Goal: Task Accomplishment & Management: Manage account settings

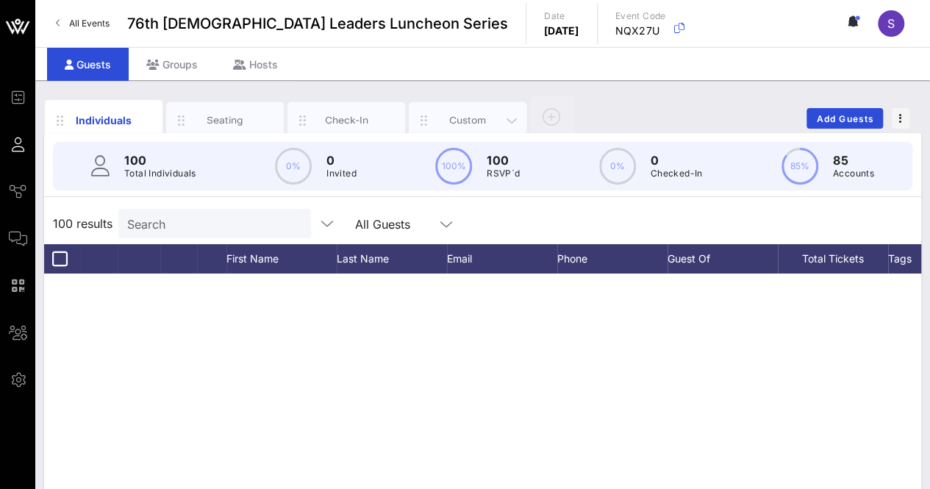
scroll to position [3688, 0]
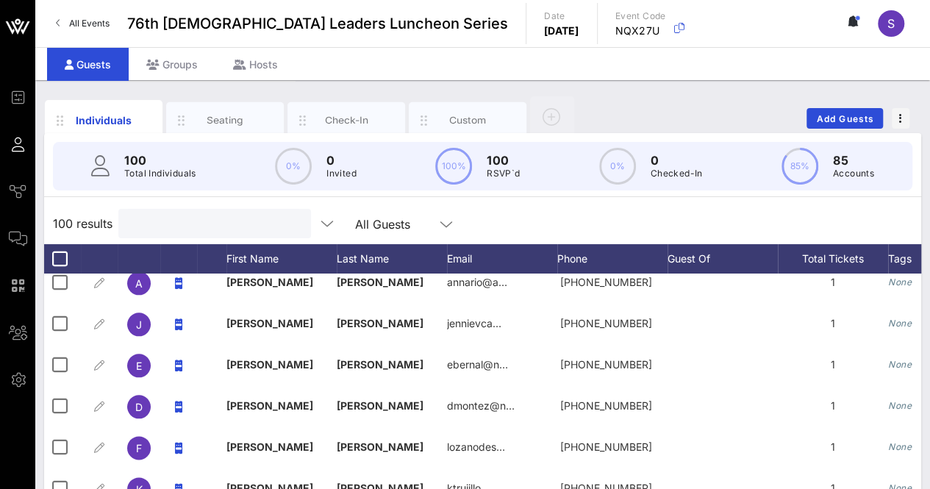
click at [163, 223] on input "text" at bounding box center [213, 223] width 172 height 19
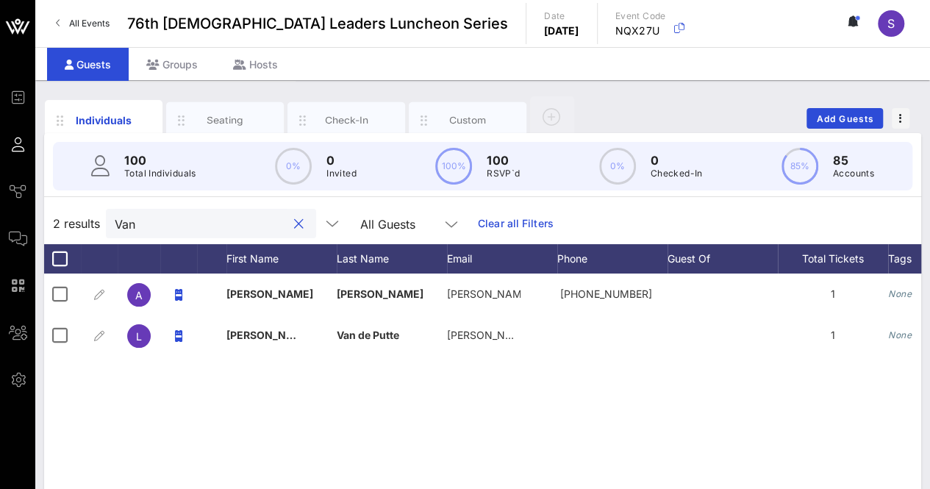
scroll to position [0, 0]
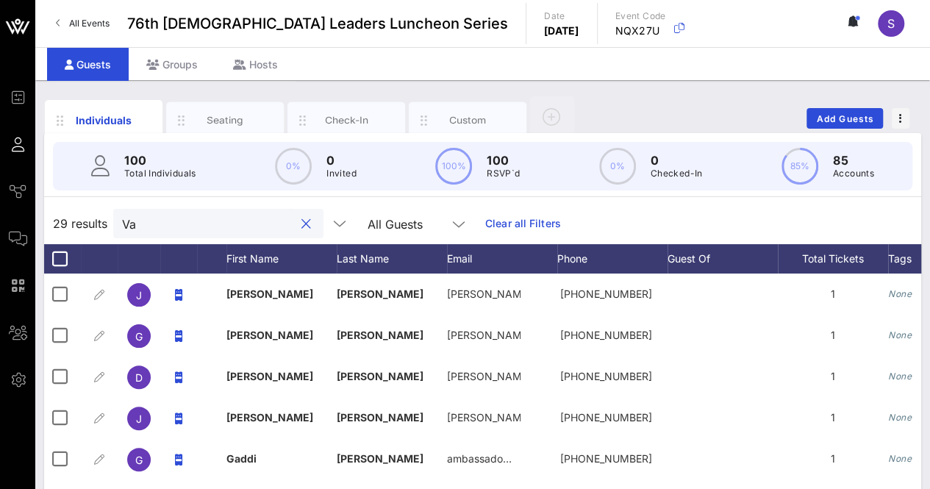
type input "V"
click at [182, 223] on input "Search" at bounding box center [213, 223] width 172 height 19
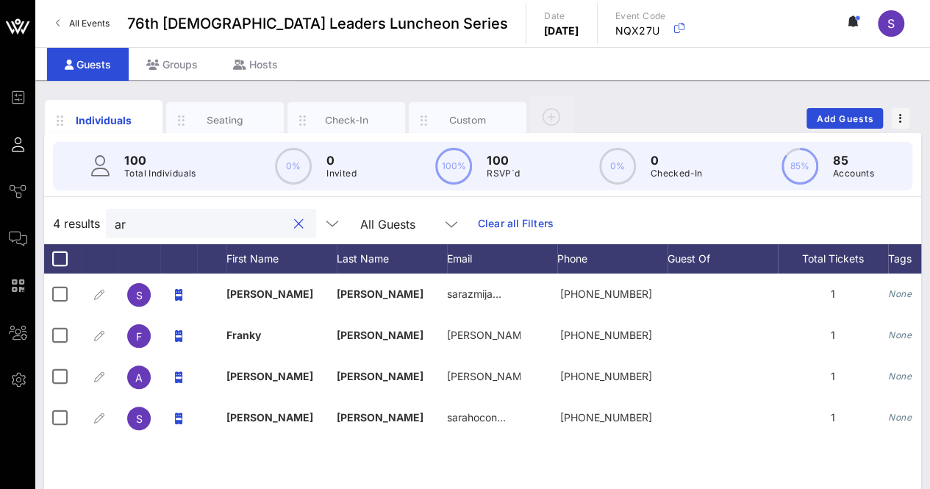
type input "a"
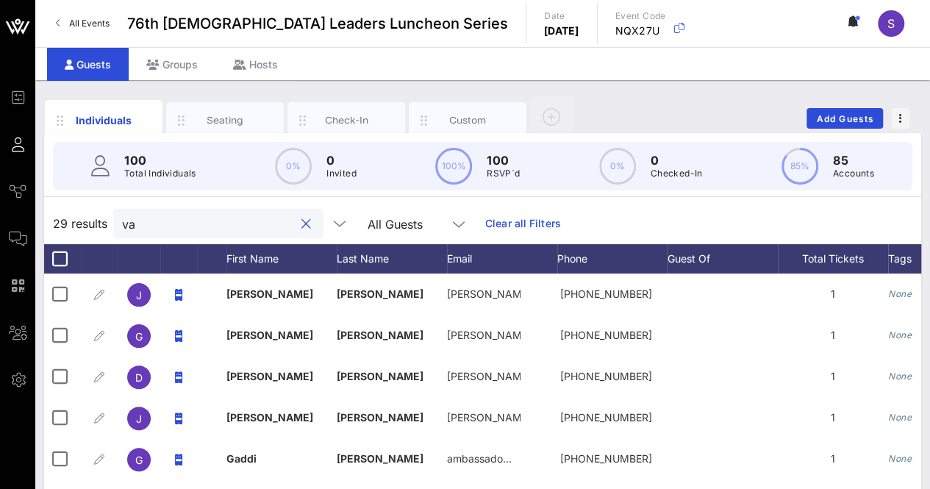
type input "v"
